Goal: Task Accomplishment & Management: Manage account settings

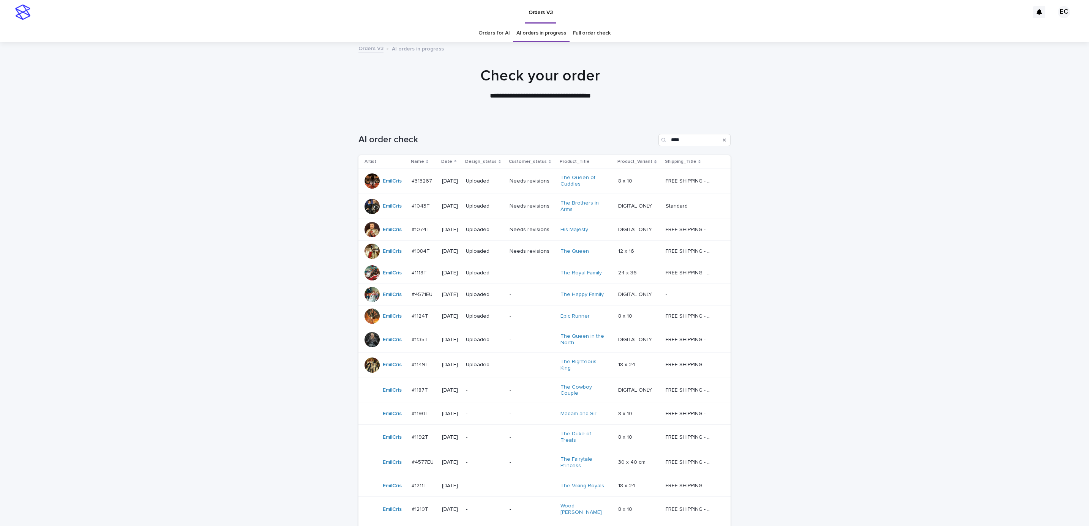
scroll to position [121, 0]
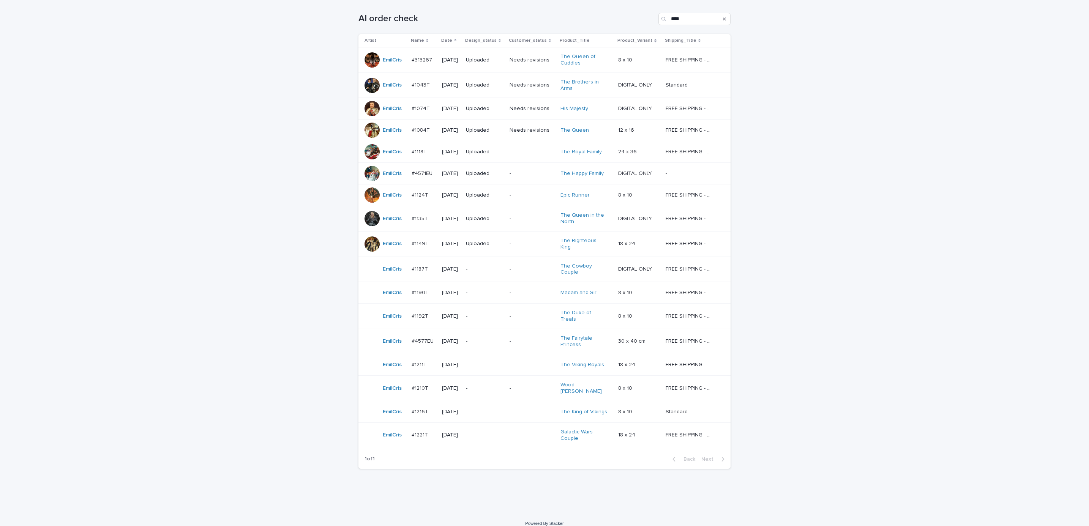
click at [803, 211] on div "Loading... Saving… Loading... Saving… AI order check **** Artist Name Date Desi…" at bounding box center [544, 255] width 1089 height 515
click at [519, 270] on p "-" at bounding box center [531, 269] width 45 height 6
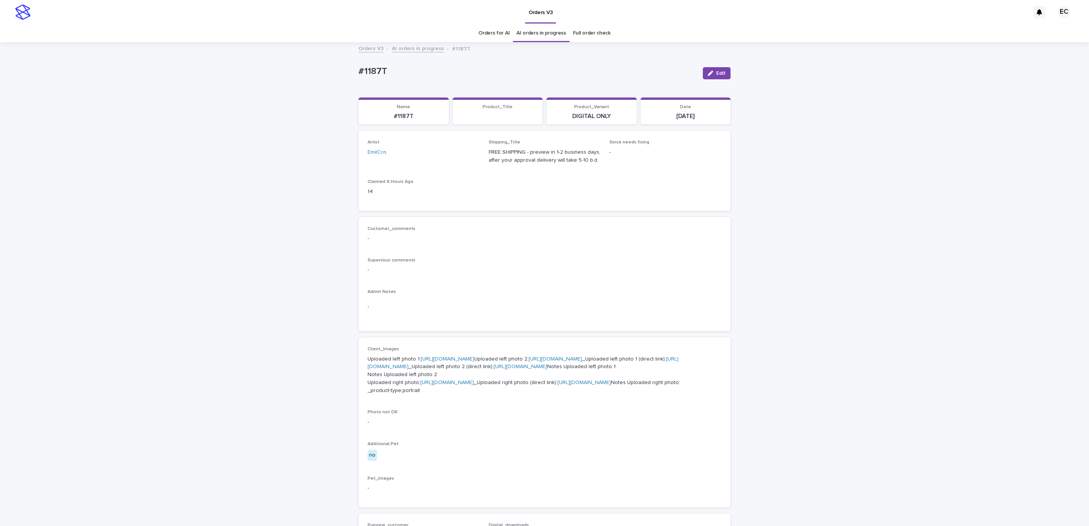
click at [342, 73] on div "Loading... Saving… Loading... Saving… #1187T Edit #1187T Edit Sorry, there was …" at bounding box center [544, 400] width 1089 height 715
click at [394, 71] on p "#1187T" at bounding box center [527, 71] width 338 height 11
copy p "#1187T"
click at [479, 270] on p "-" at bounding box center [544, 270] width 354 height 8
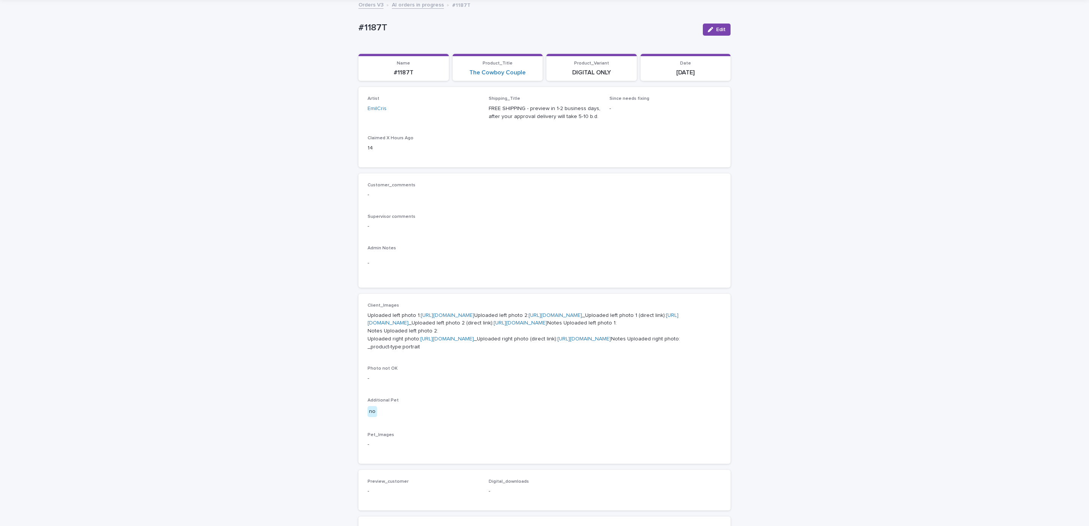
scroll to position [59, 0]
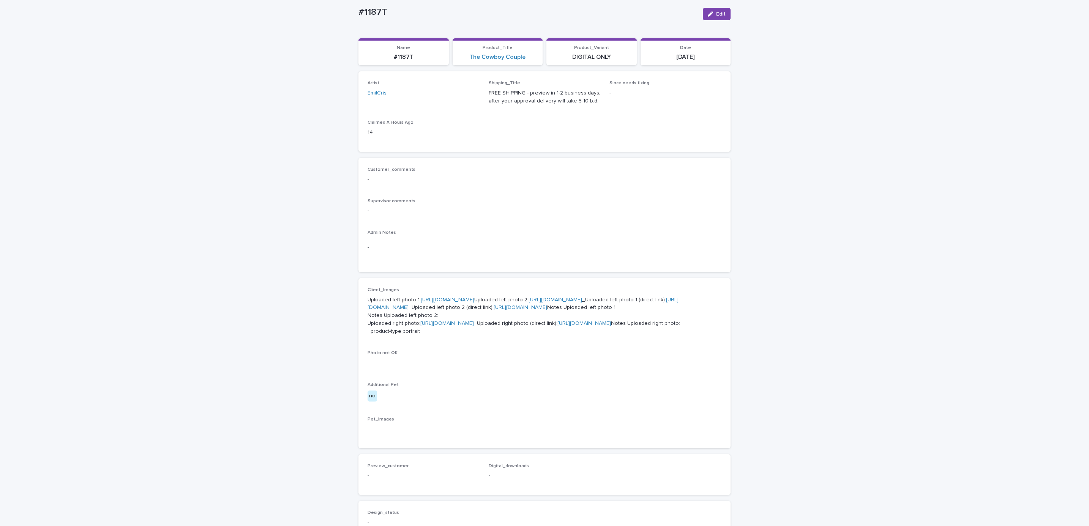
click at [459, 300] on link "[URL][DOMAIN_NAME]" at bounding box center [448, 299] width 54 height 5
click at [528, 303] on link "[URL][DOMAIN_NAME]" at bounding box center [555, 299] width 54 height 5
click at [463, 326] on link "[URL][DOMAIN_NAME]" at bounding box center [447, 323] width 54 height 5
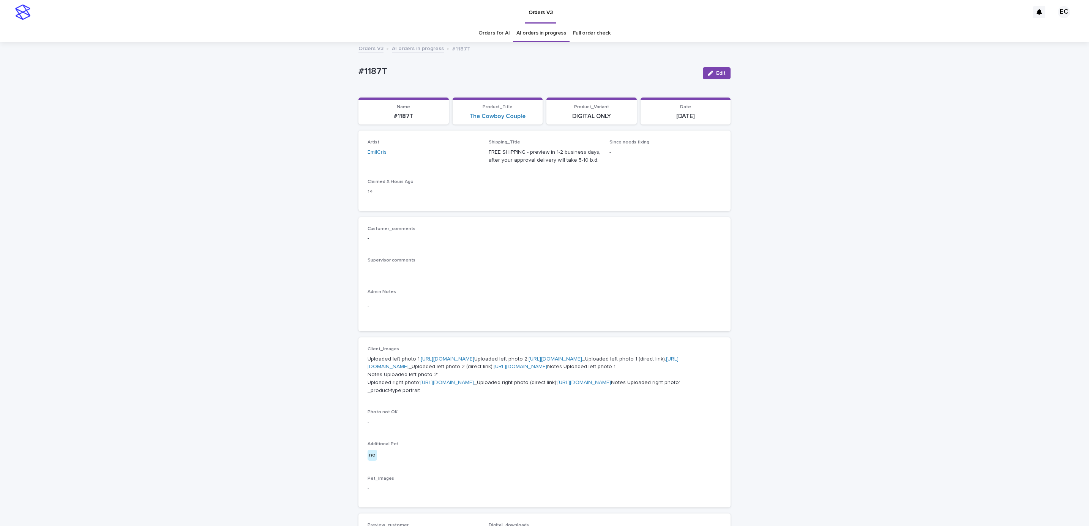
click at [116, 84] on div "Loading... Saving… Loading... Saving… #1187T Edit #1187T Edit Sorry, there was …" at bounding box center [544, 400] width 1089 height 715
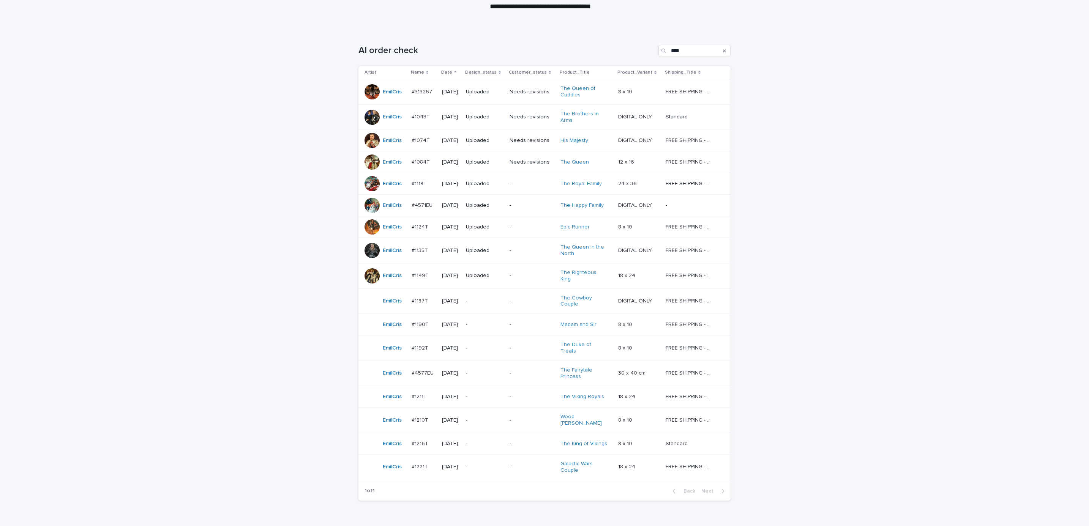
scroll to position [121, 0]
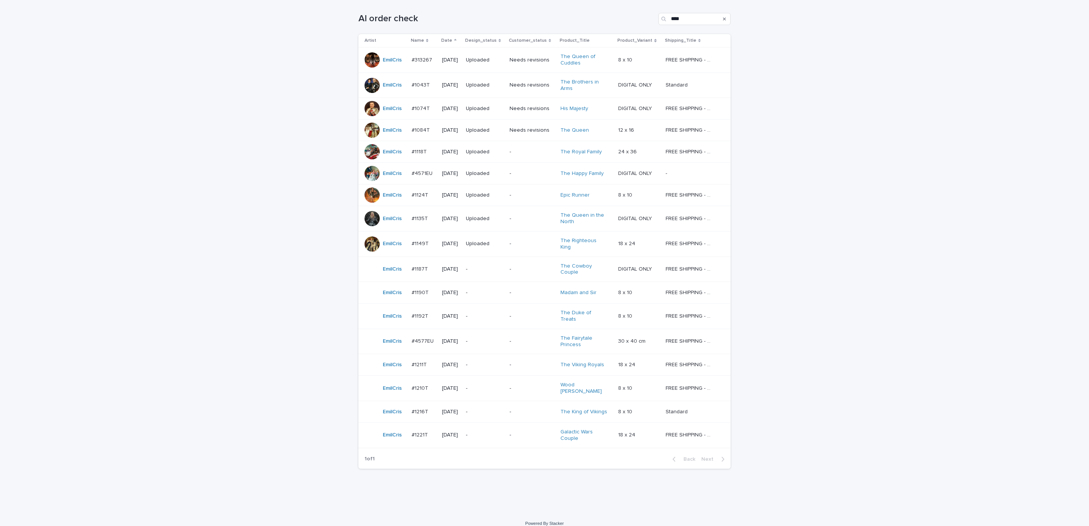
click at [530, 294] on p "-" at bounding box center [531, 293] width 45 height 6
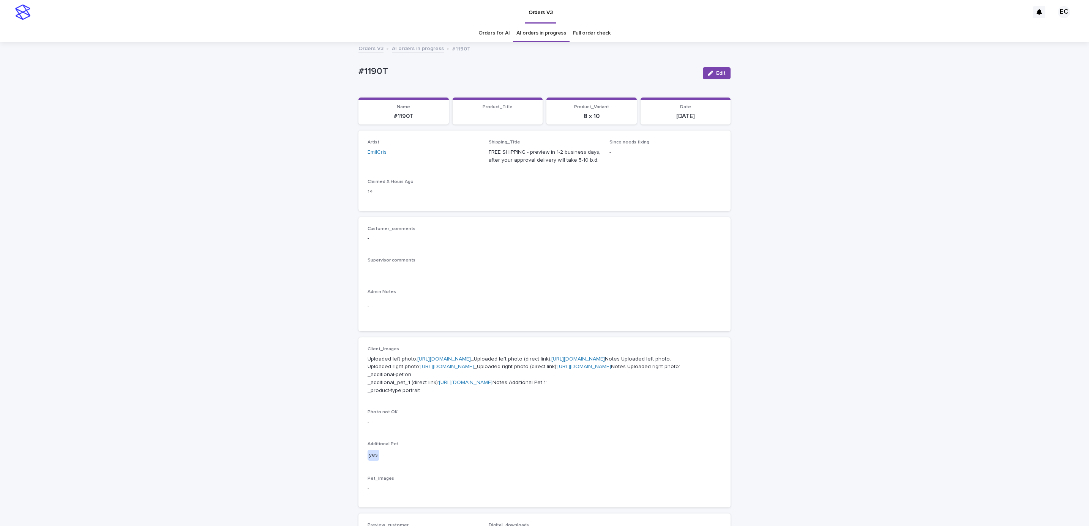
click at [346, 73] on div "Loading... Saving… Loading... Saving… #1190T Edit #1190T Edit Sorry, there was …" at bounding box center [544, 400] width 1089 height 715
click at [321, 101] on div "Loading... Saving… Loading... Saving… #1190T Edit #1190T Edit Sorry, there was …" at bounding box center [544, 400] width 1089 height 715
click at [350, 67] on div "Loading... Saving… Loading... Saving… #1190T Edit #1190T Edit Sorry, there was …" at bounding box center [544, 400] width 1089 height 715
click at [398, 71] on p "#1190T" at bounding box center [527, 71] width 338 height 11
copy p "#1190T"
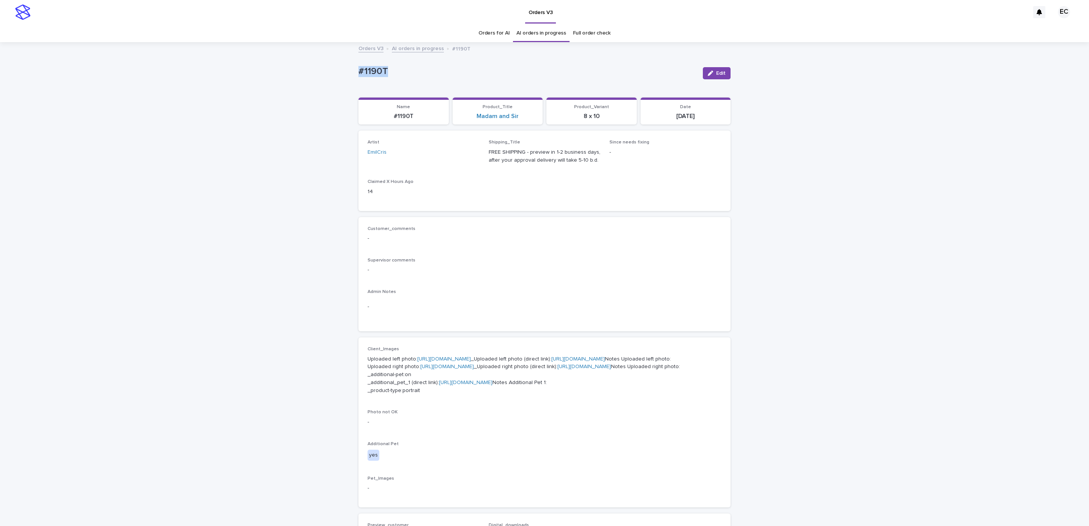
click at [474, 294] on p "Admin Notes" at bounding box center [544, 291] width 354 height 5
click at [458, 358] on link "[URL][DOMAIN_NAME]" at bounding box center [444, 358] width 54 height 5
click at [459, 369] on link "[URL][DOMAIN_NAME]" at bounding box center [447, 366] width 54 height 5
click at [474, 385] on link "[URL][DOMAIN_NAME]" at bounding box center [466, 382] width 54 height 5
click at [124, 90] on div "Loading... Saving… Loading... Saving… #1190T Edit #1190T Edit Sorry, there was …" at bounding box center [544, 400] width 1089 height 715
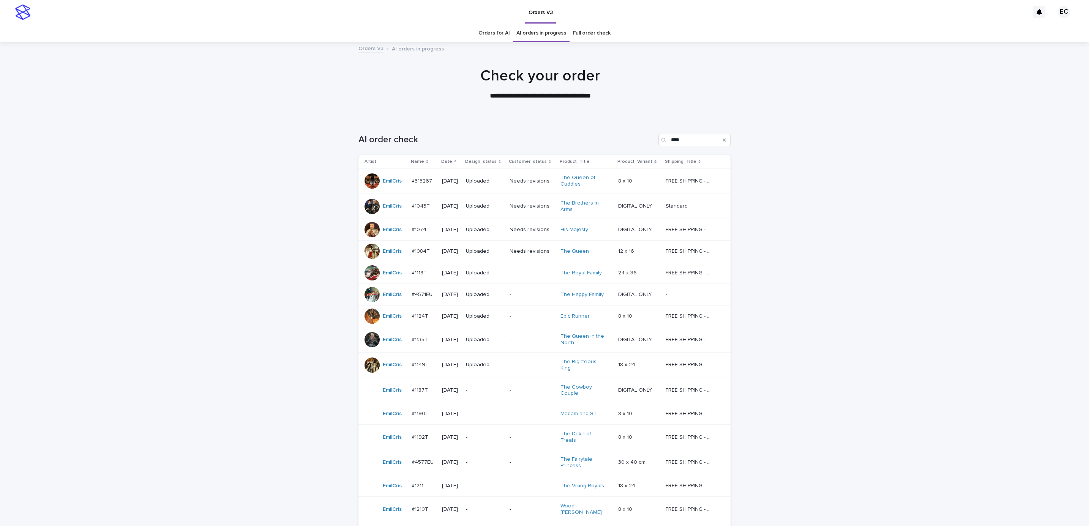
scroll to position [24, 0]
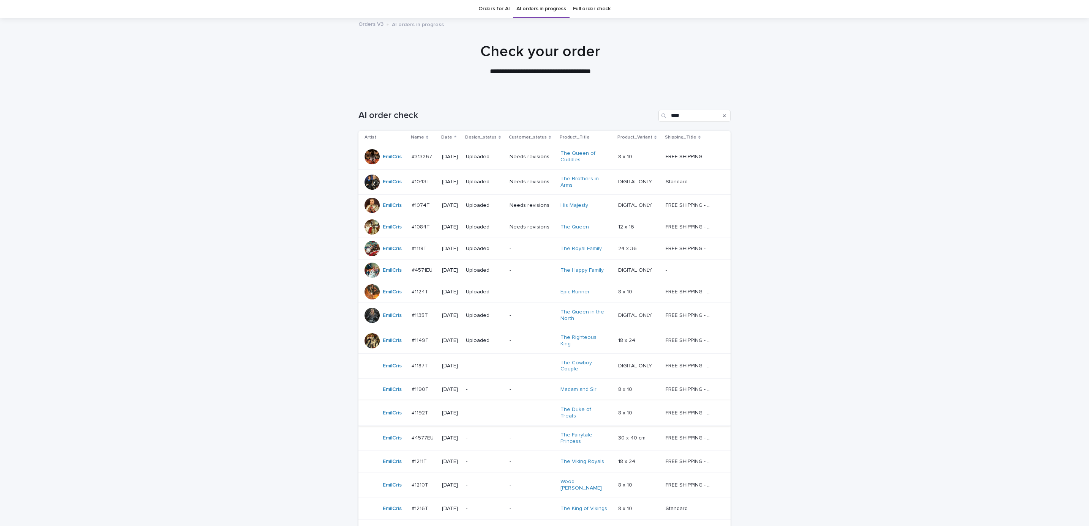
click at [518, 410] on p "-" at bounding box center [531, 413] width 45 height 6
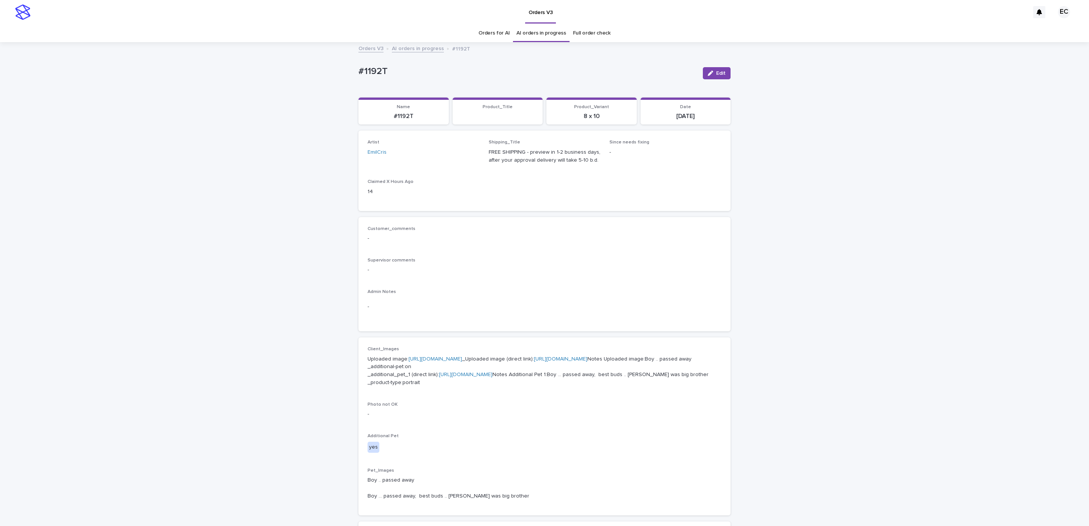
click at [343, 72] on div "Loading... Saving… Loading... Saving… #1192T Edit #1192T Edit Sorry, there was …" at bounding box center [544, 404] width 1089 height 723
click at [396, 69] on p "#1192T" at bounding box center [527, 71] width 338 height 11
copy p "#1192T"
click at [437, 303] on p "-" at bounding box center [544, 307] width 354 height 8
click at [456, 359] on link "[URL][DOMAIN_NAME]" at bounding box center [435, 358] width 54 height 5
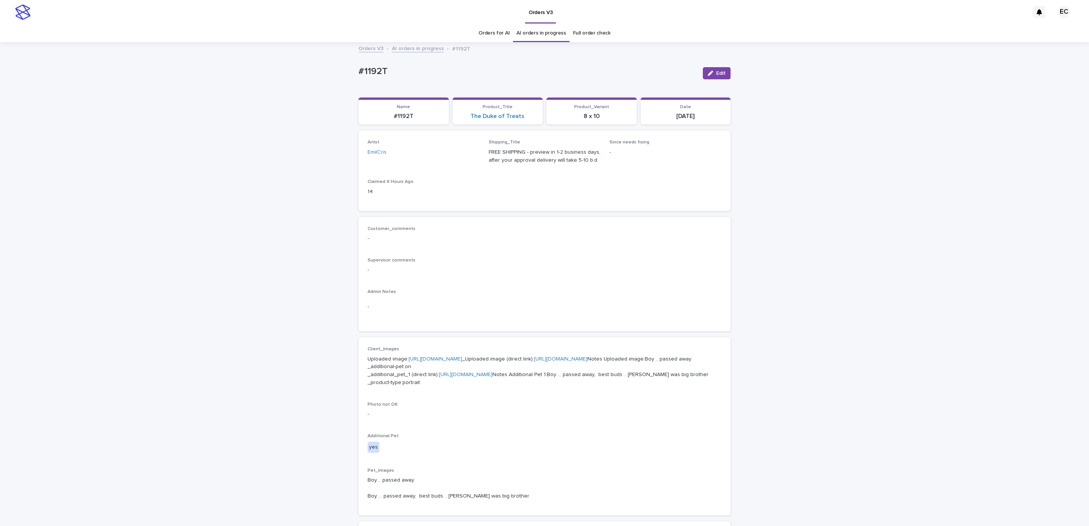
click at [116, 74] on div "Loading... Saving… Loading... Saving… #1192T Edit #1192T Edit Sorry, there was …" at bounding box center [544, 404] width 1089 height 723
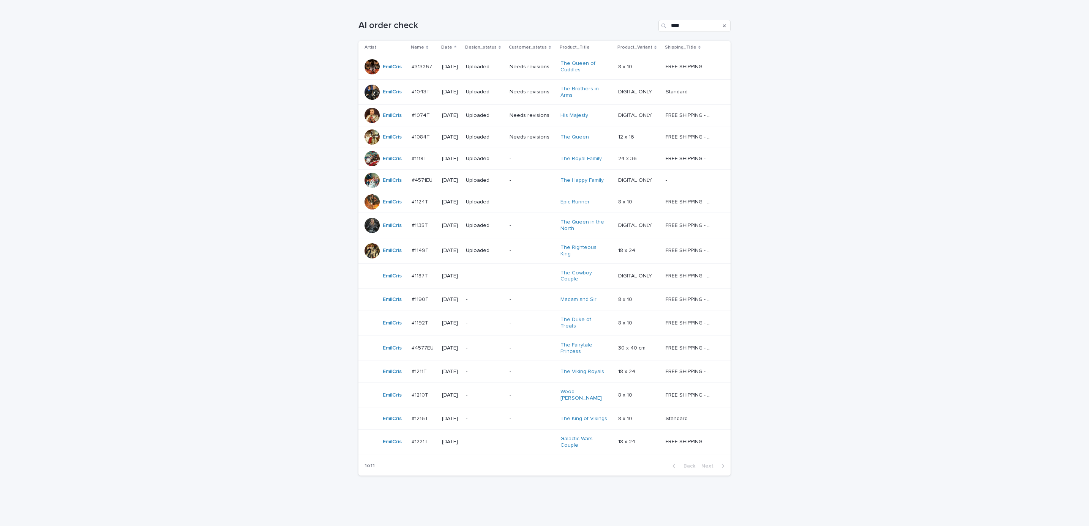
scroll to position [118, 0]
click at [534, 343] on div "-" at bounding box center [531, 344] width 45 height 13
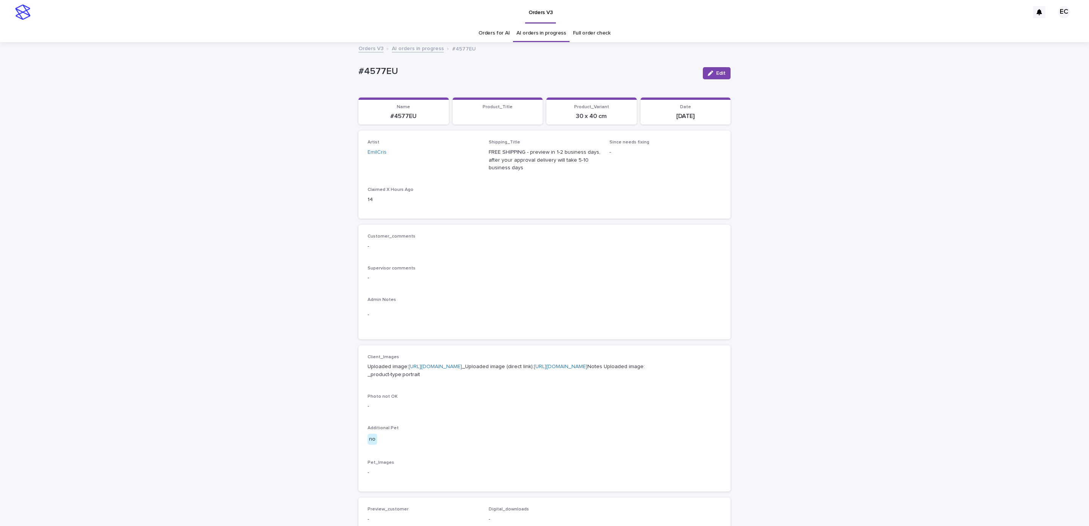
click at [358, 71] on p "#4577EU" at bounding box center [527, 71] width 338 height 11
click at [408, 73] on p "#4577EU" at bounding box center [527, 71] width 338 height 11
copy p "4577EU"
click at [473, 300] on p "Admin Notes" at bounding box center [544, 299] width 354 height 5
click at [347, 73] on div "Loading... Saving… Loading... Saving… #4577EU Edit #4577EU Edit Sorry, there wa…" at bounding box center [544, 393] width 1089 height 700
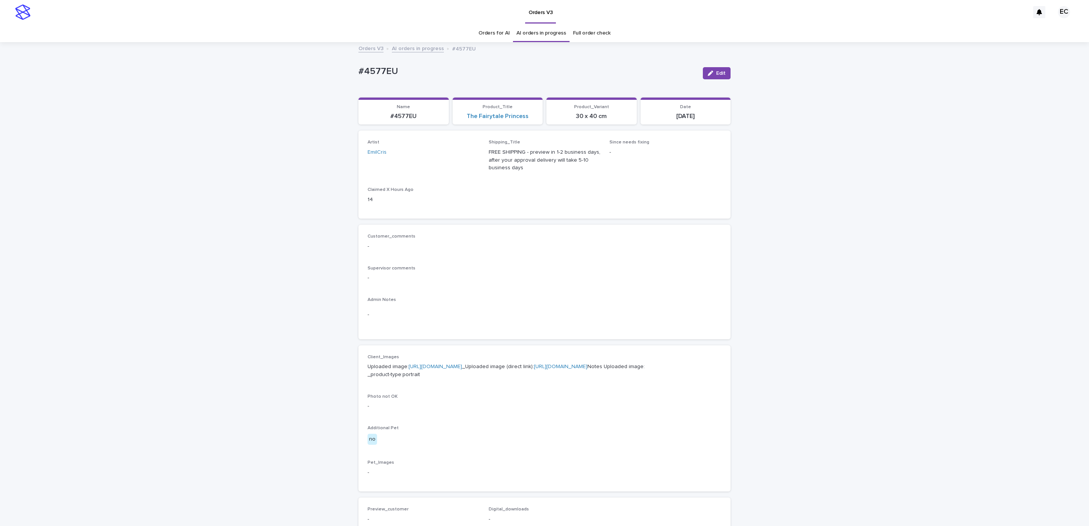
click at [410, 73] on p "#4577EU" at bounding box center [527, 71] width 338 height 11
copy p "#4577EU"
click at [451, 369] on link "[URL][DOMAIN_NAME]" at bounding box center [435, 366] width 54 height 5
click at [90, 77] on div "Loading... Saving… Loading... Saving… #4577EU Edit #4577EU Edit Sorry, there wa…" at bounding box center [544, 393] width 1089 height 700
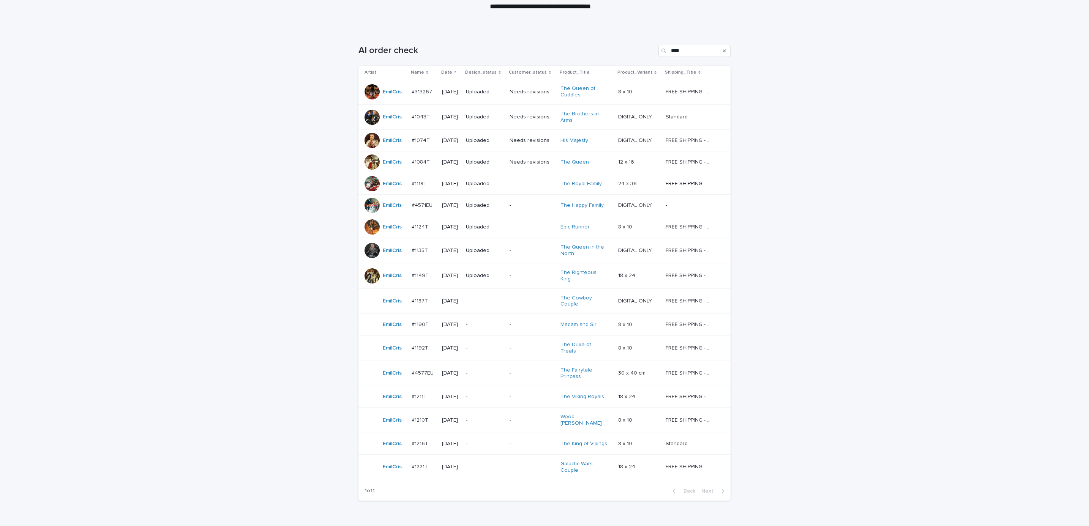
scroll to position [121, 0]
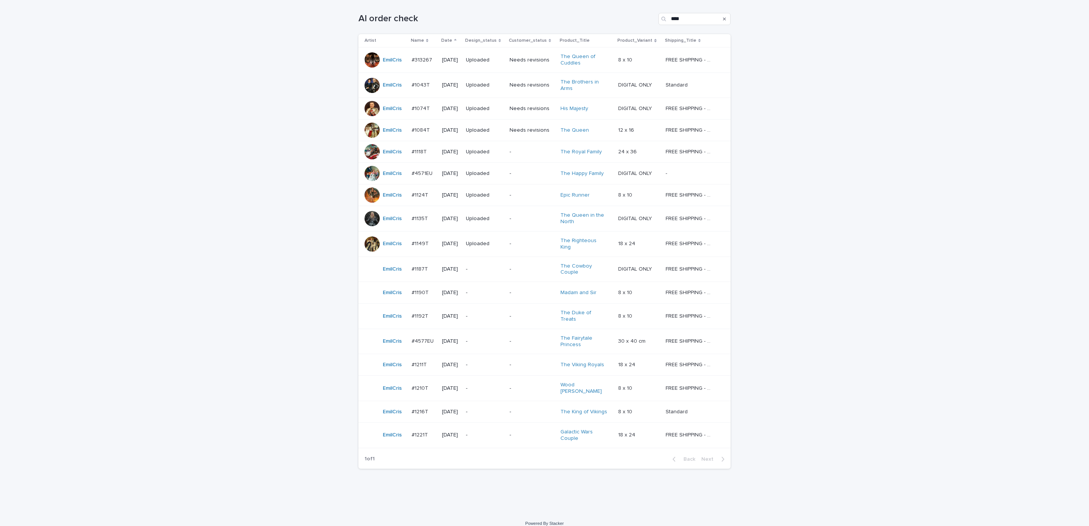
click at [542, 362] on p "-" at bounding box center [531, 365] width 45 height 6
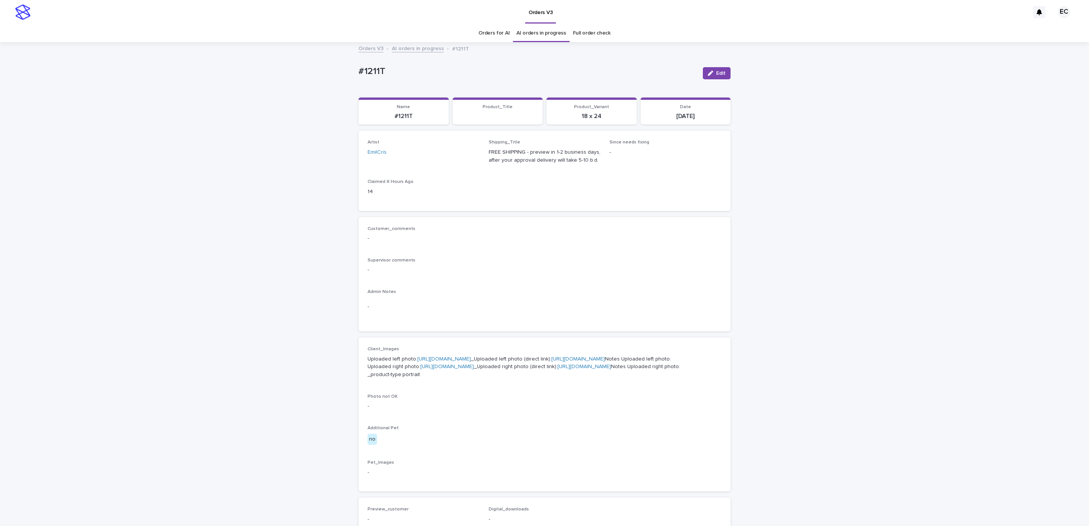
click at [347, 72] on div "Loading... Saving… Loading... Saving… #1211T Edit #1211T Edit Sorry, there was …" at bounding box center [544, 393] width 1089 height 700
click at [389, 74] on p "#1211T" at bounding box center [527, 71] width 338 height 11
copy p "#1211T"
click at [464, 359] on link "[URL][DOMAIN_NAME]" at bounding box center [444, 358] width 54 height 5
click at [462, 369] on link "[URL][DOMAIN_NAME]" at bounding box center [447, 366] width 54 height 5
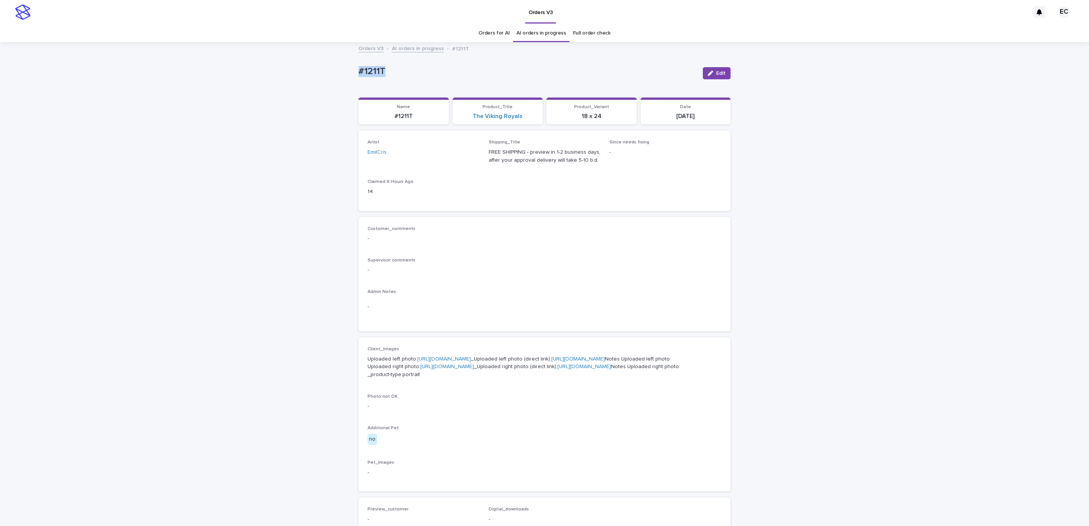
click at [95, 95] on div "Loading... Saving… Loading... Saving… #1211T Edit #1211T Edit Sorry, there was …" at bounding box center [544, 393] width 1089 height 700
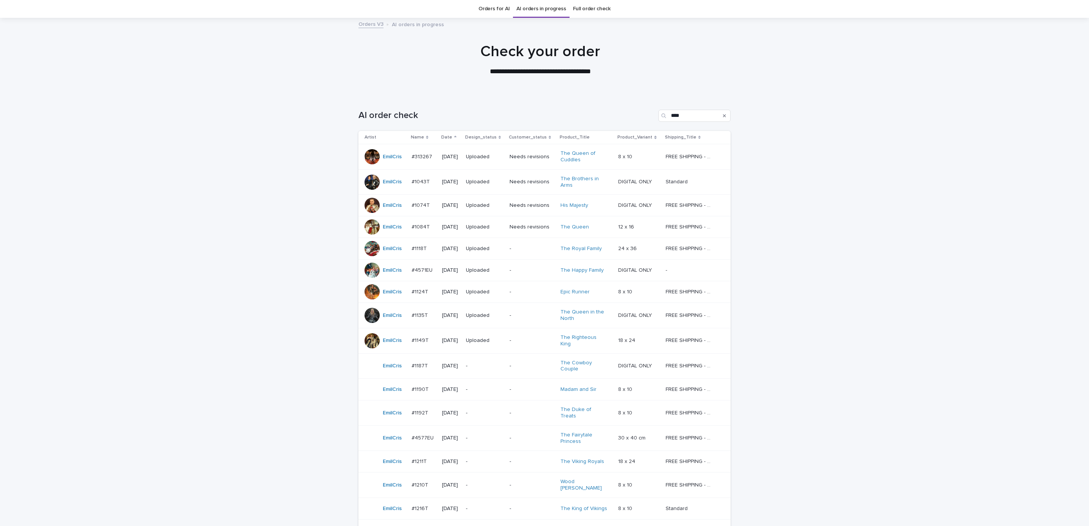
scroll to position [121, 0]
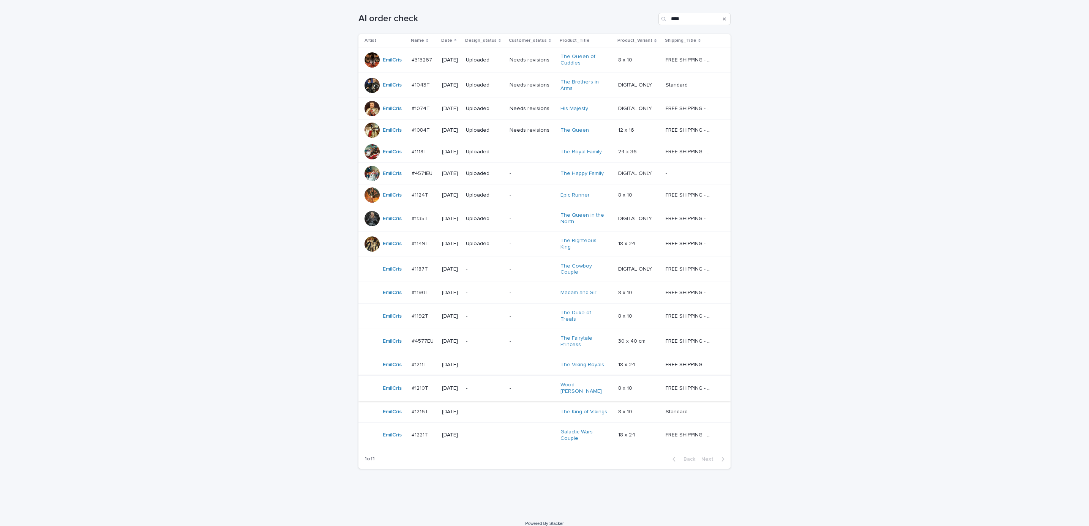
click at [537, 385] on p "-" at bounding box center [531, 388] width 45 height 6
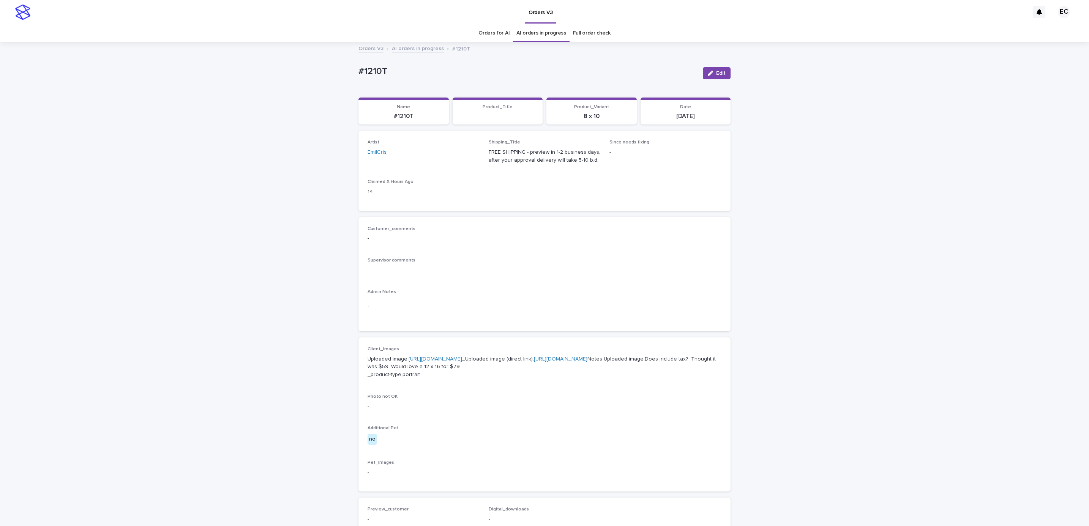
click at [348, 70] on div "Loading... Saving… Loading... Saving… #1210T Edit #1210T Edit Sorry, there was …" at bounding box center [544, 393] width 1089 height 700
click at [393, 75] on p "#1210T" at bounding box center [527, 71] width 338 height 11
copy p "#1210T"
click at [499, 311] on div "-" at bounding box center [544, 307] width 354 height 19
click at [462, 359] on link "[URL][DOMAIN_NAME]" at bounding box center [435, 358] width 54 height 5
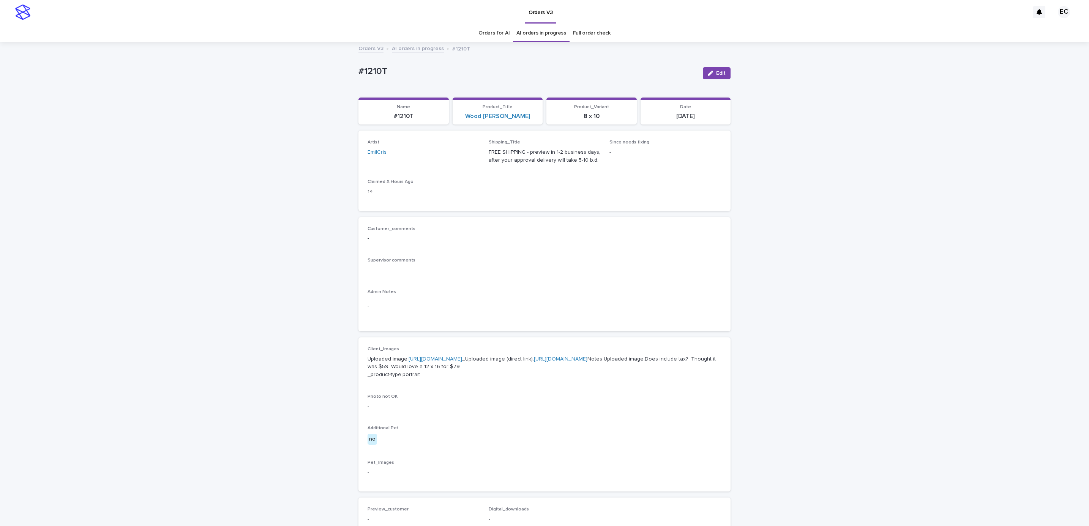
click at [115, 90] on div "Loading... Saving… Loading... Saving… #1210T Edit #1210T Edit Sorry, there was …" at bounding box center [544, 393] width 1089 height 700
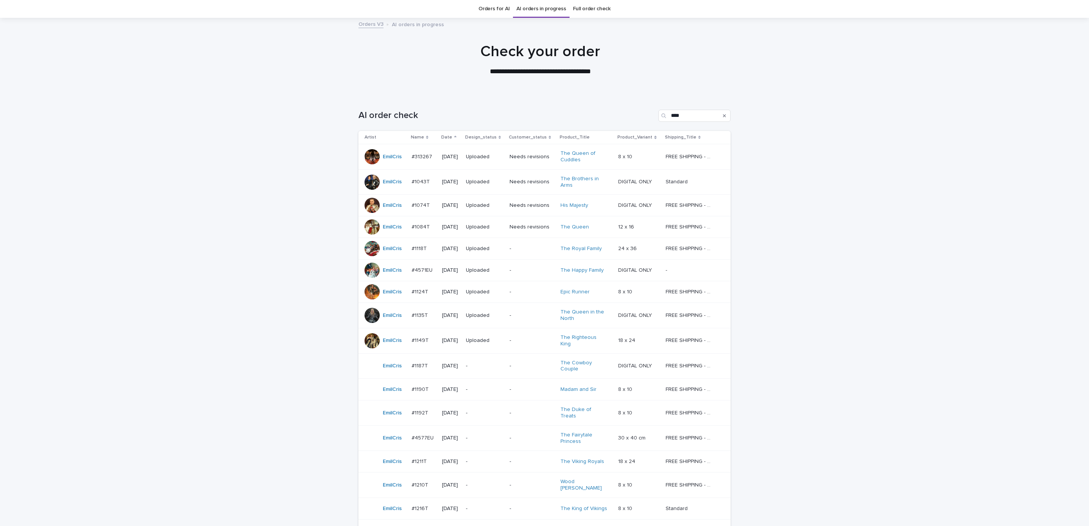
scroll to position [121, 0]
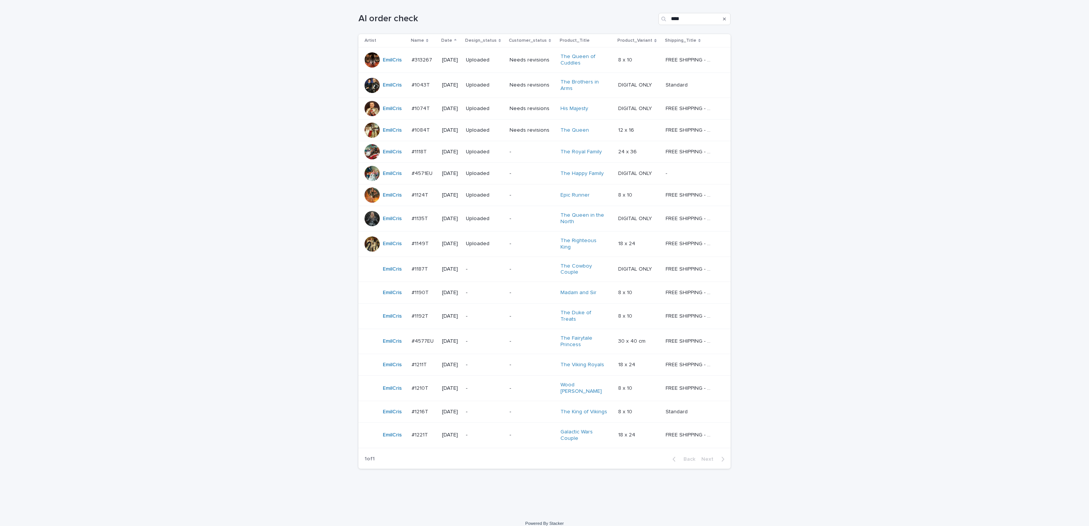
click at [536, 409] on p "-" at bounding box center [531, 412] width 45 height 6
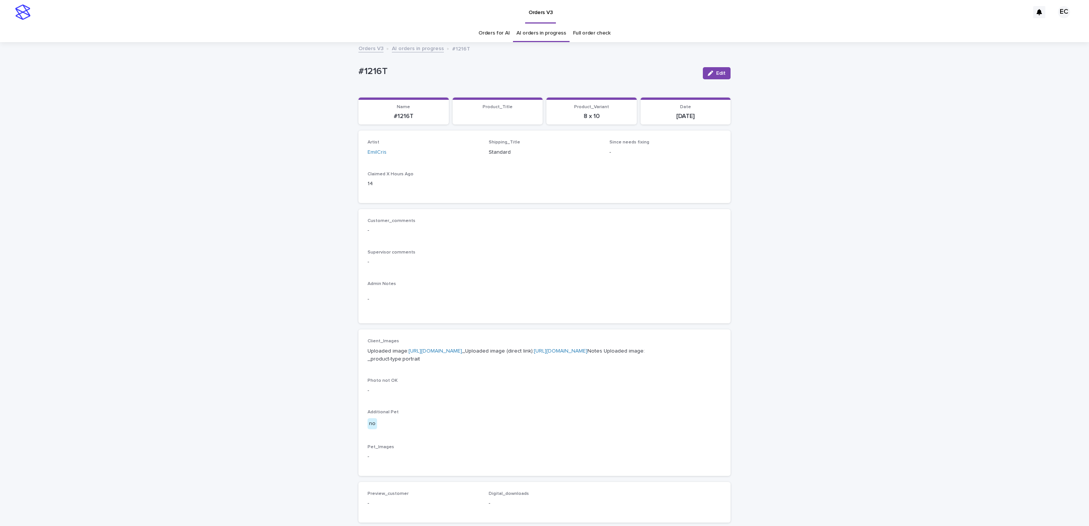
click at [346, 69] on div "Loading... Saving… Loading... Saving… #1216T Edit #1216T Edit Sorry, there was …" at bounding box center [544, 385] width 1089 height 684
click at [396, 69] on p "#1216T" at bounding box center [527, 71] width 338 height 11
copy p "#1216T"
click at [446, 351] on link "[URL][DOMAIN_NAME]" at bounding box center [435, 350] width 54 height 5
click at [542, 277] on div "Customer_comments - Supervisor comments - Admin Notes -" at bounding box center [544, 266] width 354 height 96
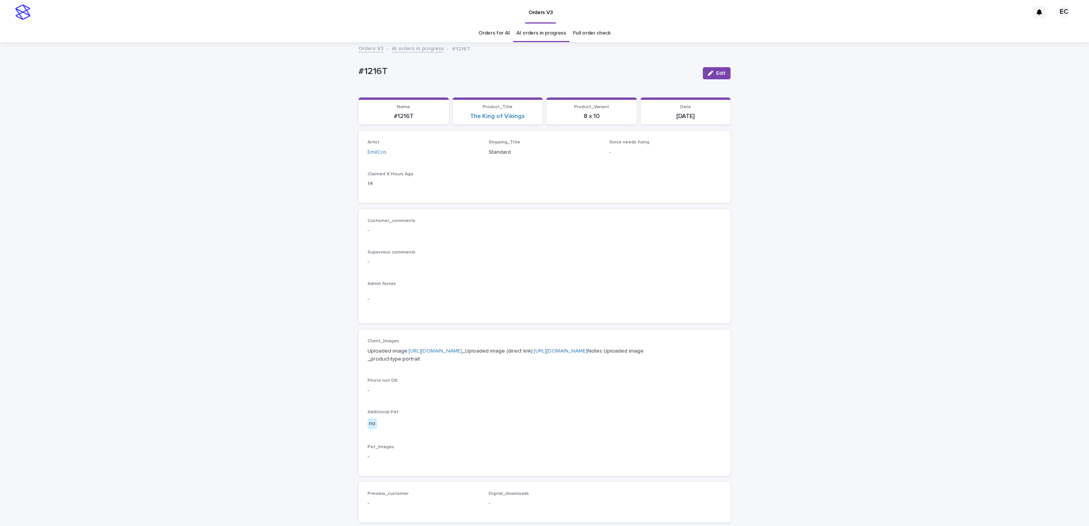
click at [105, 98] on div "Loading... Saving… Loading... Saving… #1216T Edit #1216T Edit Sorry, there was …" at bounding box center [544, 385] width 1089 height 684
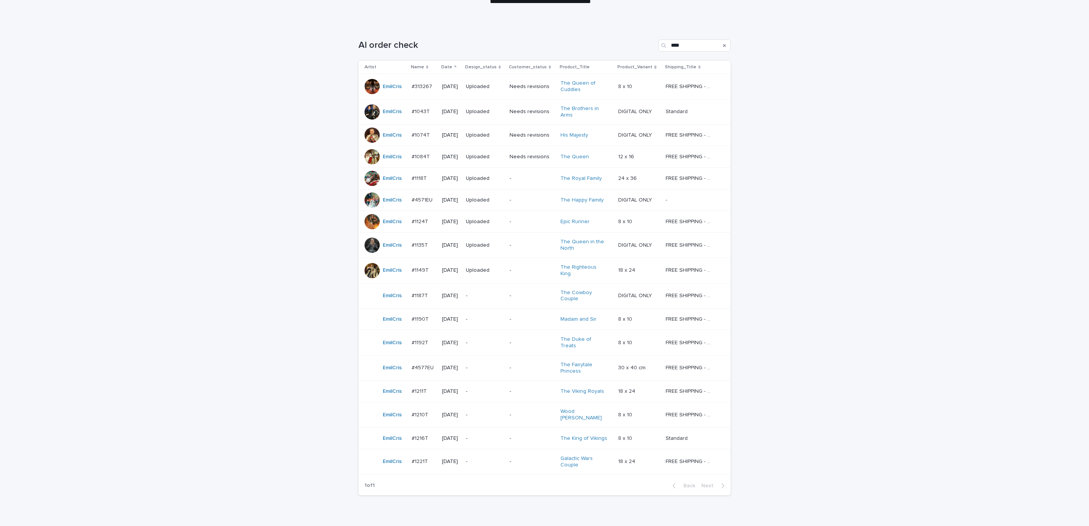
scroll to position [121, 0]
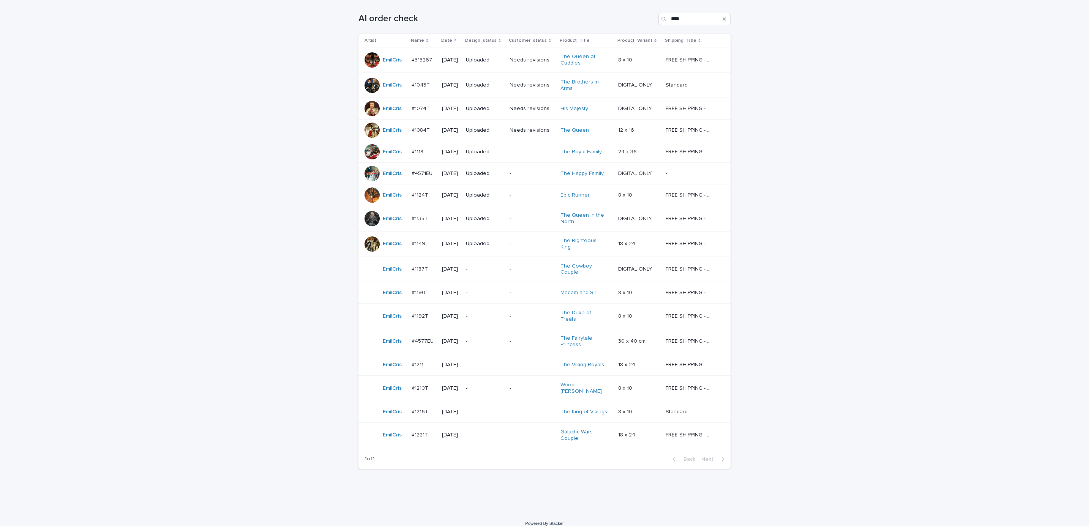
click at [475, 491] on div "Loading... Saving… Loading... Saving… AI order check **** Artist Name Date Desi…" at bounding box center [544, 255] width 1089 height 515
click at [506, 434] on td "-" at bounding box center [485, 435] width 44 height 25
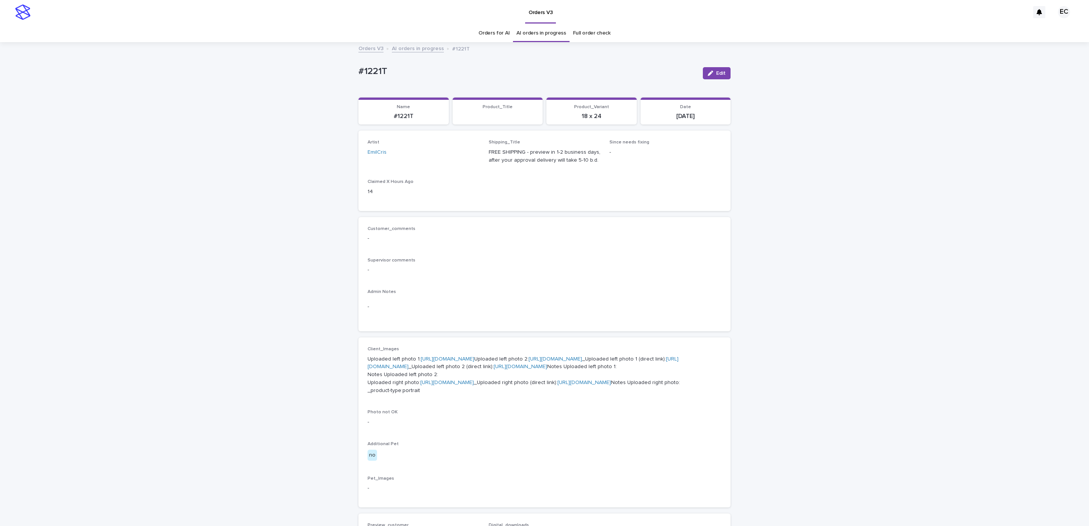
click at [348, 71] on div "Loading... Saving… Loading... Saving… #1221T Edit #1221T Edit Sorry, there was …" at bounding box center [544, 400] width 1089 height 715
click at [345, 75] on div "Loading... Saving… Loading... Saving… #1221T Edit #1221T Edit Sorry, there was …" at bounding box center [544, 400] width 1089 height 715
click at [401, 68] on p "#1221T" at bounding box center [527, 71] width 338 height 11
copy p "#1221T"
click at [466, 358] on link "[URL][DOMAIN_NAME]" at bounding box center [448, 358] width 54 height 5
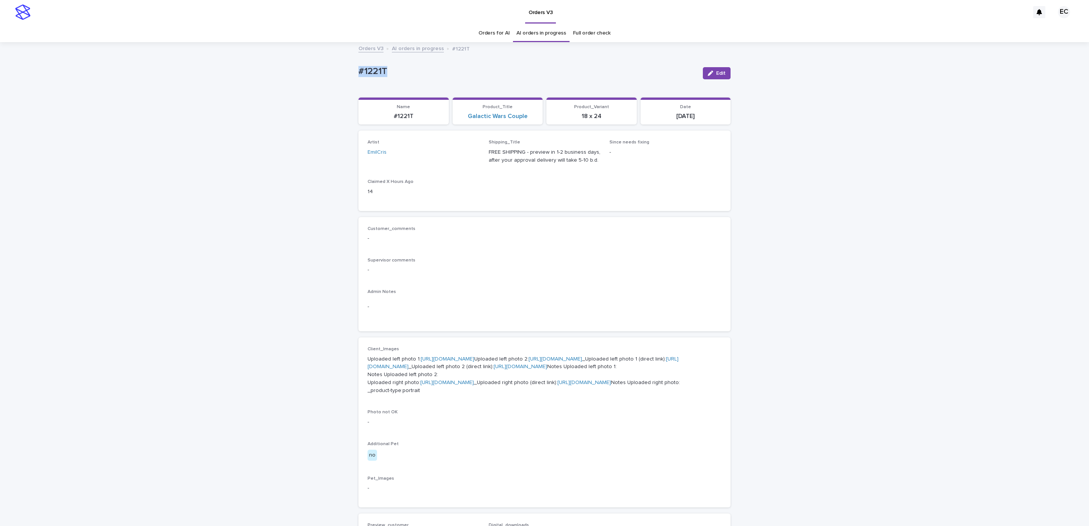
click at [528, 362] on link "[URL][DOMAIN_NAME]" at bounding box center [555, 358] width 54 height 5
click at [462, 385] on link "[URL][DOMAIN_NAME]" at bounding box center [447, 382] width 54 height 5
click at [132, 109] on div "Loading... Saving… Loading... Saving… #1221T Edit #1221T Edit Sorry, there was …" at bounding box center [544, 400] width 1089 height 715
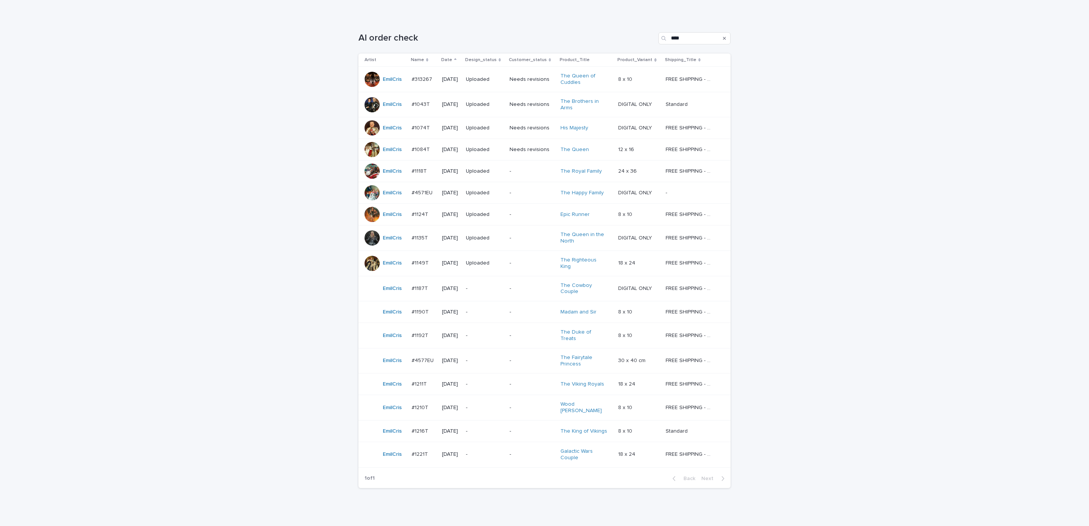
scroll to position [97, 0]
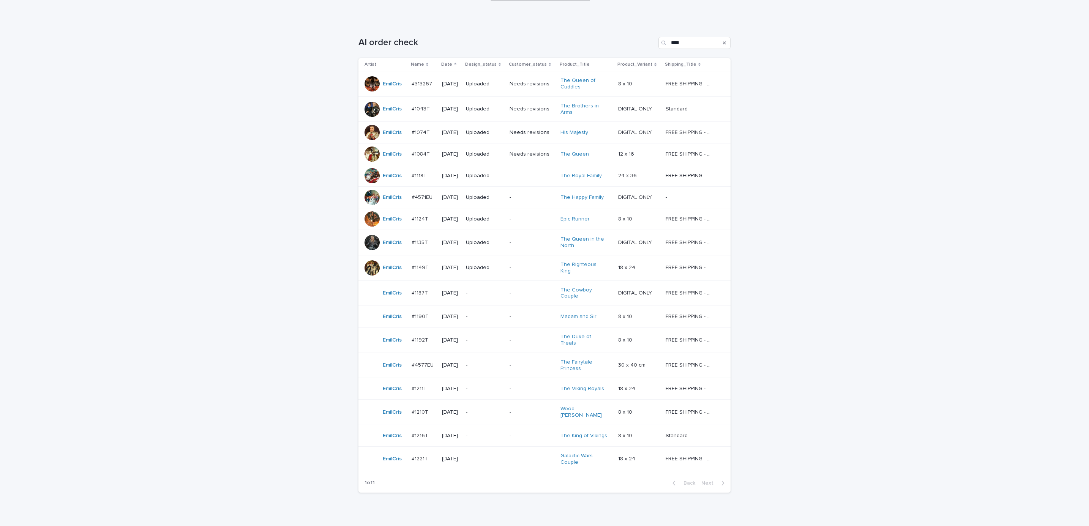
click at [834, 227] on div "Loading... Saving… Loading... Saving… AI order check **** Artist Name Date Desi…" at bounding box center [544, 279] width 1089 height 515
click at [812, 312] on div "Loading... Saving… Loading... Saving… AI order check **** Artist Name Date Desi…" at bounding box center [544, 279] width 1089 height 515
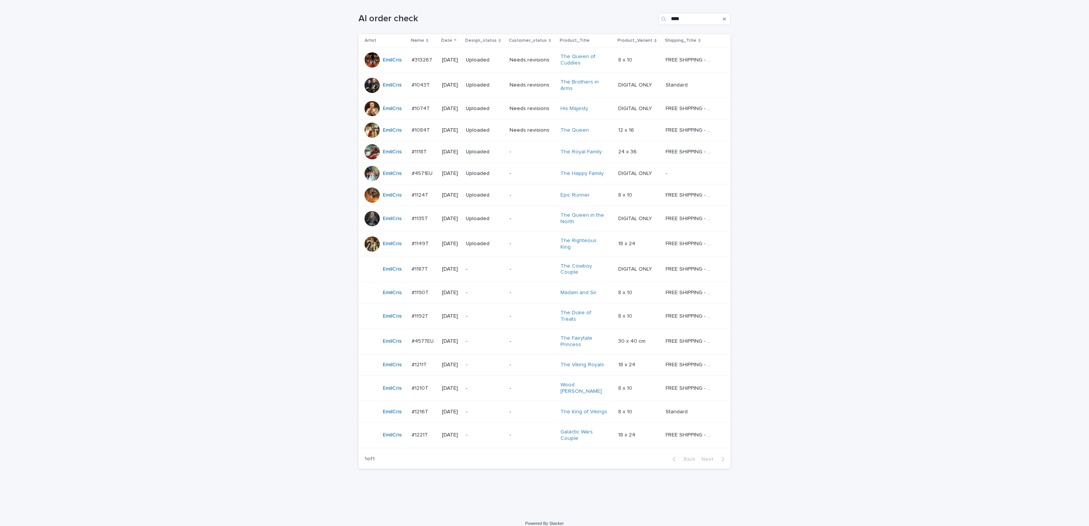
click at [565, 498] on div "Loading... Saving… Loading... Saving… AI order check **** Artist Name Date Desi…" at bounding box center [544, 255] width 1089 height 515
click at [526, 270] on p "-" at bounding box center [531, 269] width 45 height 6
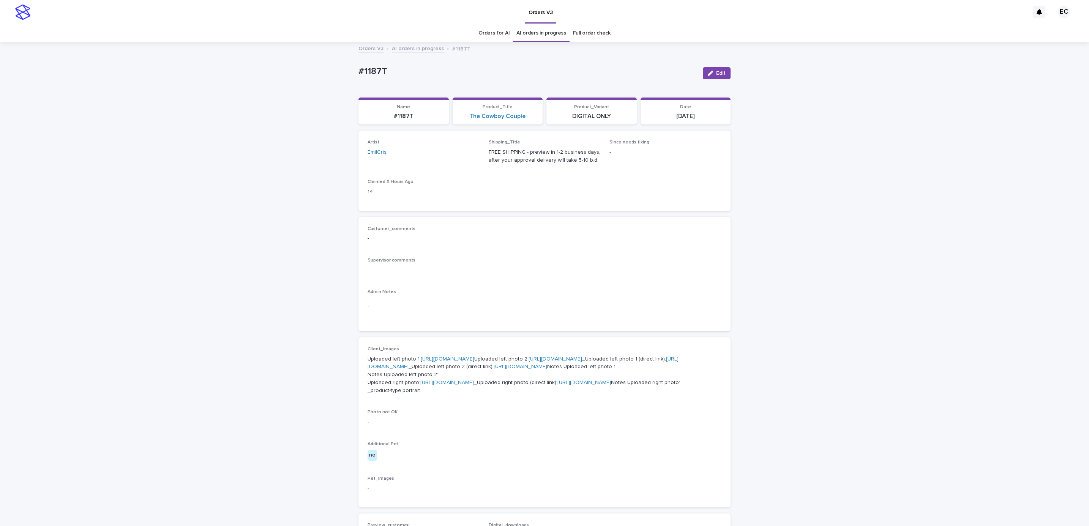
click at [717, 73] on span "Edit" at bounding box center [720, 73] width 9 height 5
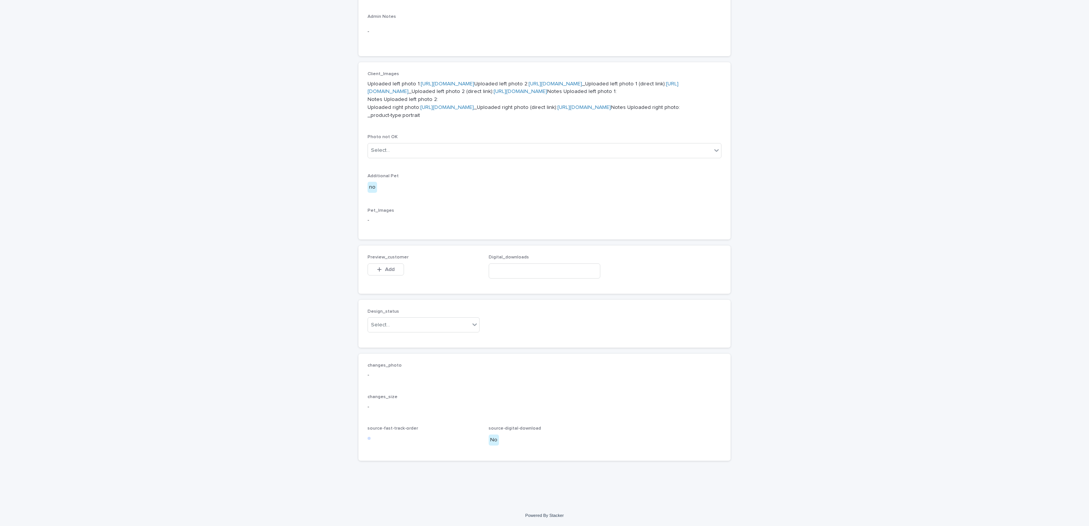
scroll to position [386, 0]
click at [385, 267] on span "Add" at bounding box center [389, 269] width 9 height 5
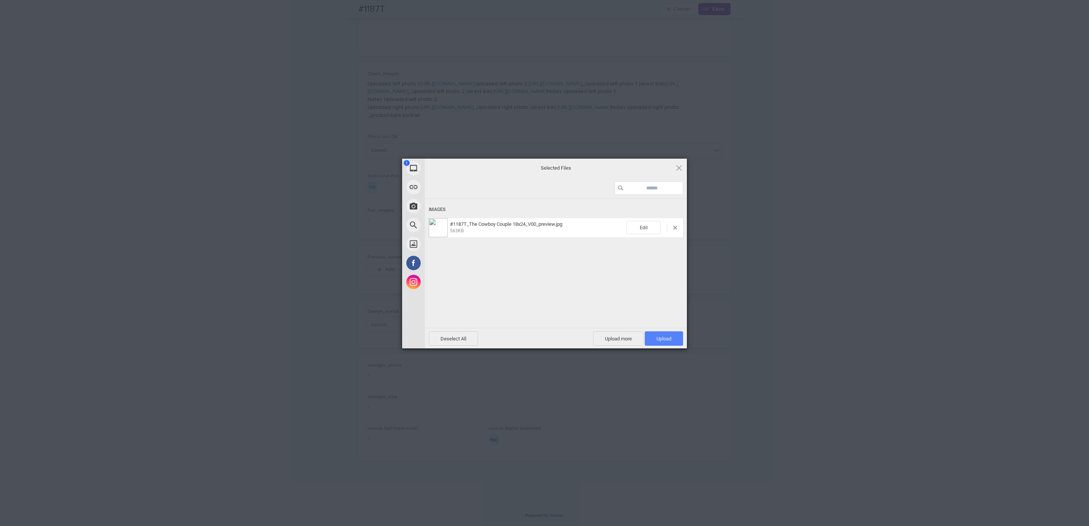
click at [656, 336] on span "Upload 1" at bounding box center [663, 339] width 15 height 6
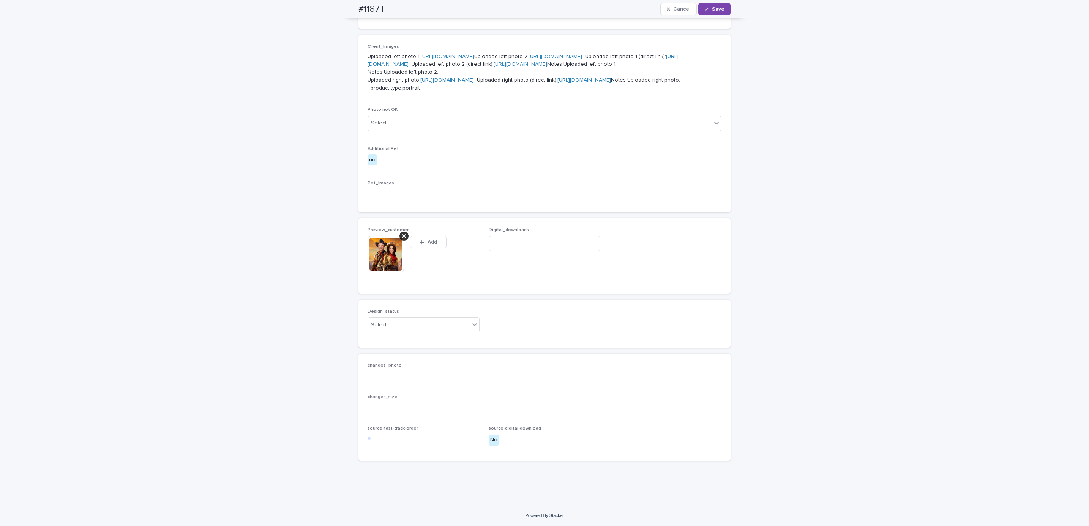
scroll to position [400, 0]
click at [414, 351] on div "Uploaded" at bounding box center [419, 352] width 111 height 13
click at [346, 11] on div "#1187T Cancel Save" at bounding box center [544, 9] width 408 height 18
click at [389, 9] on div "#1187T Cancel Save" at bounding box center [544, 9] width 372 height 18
copy h2 "#1187T"
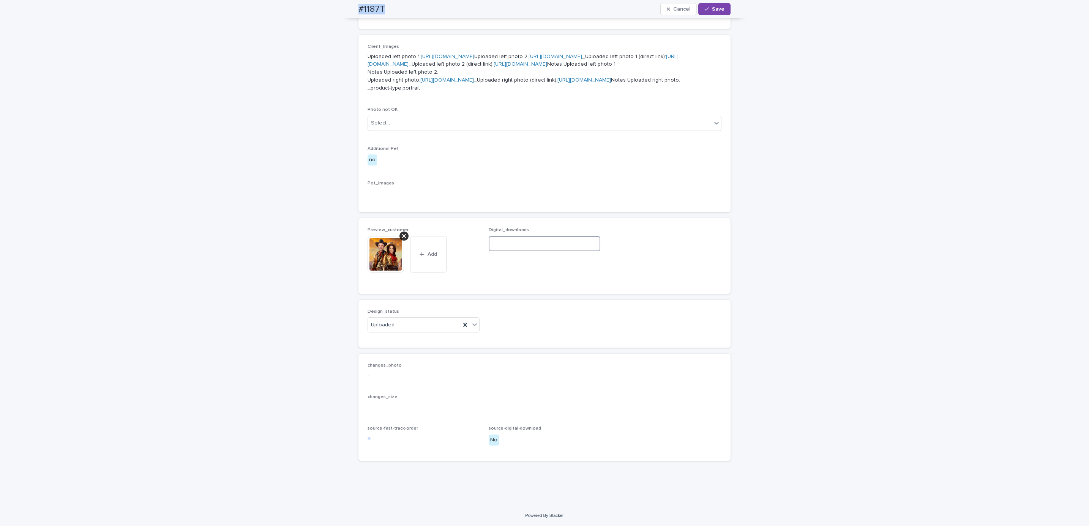
click at [539, 251] on input at bounding box center [545, 243] width 112 height 15
paste input "**********"
type input "**********"
click at [709, 12] on button "Save" at bounding box center [714, 9] width 32 height 12
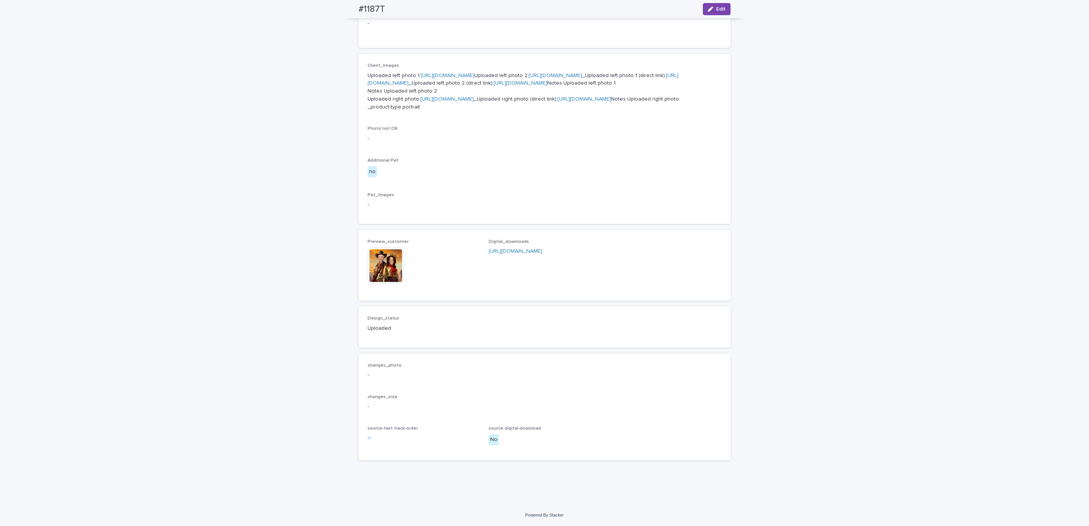
scroll to position [391, 0]
